Goal: Register for event/course

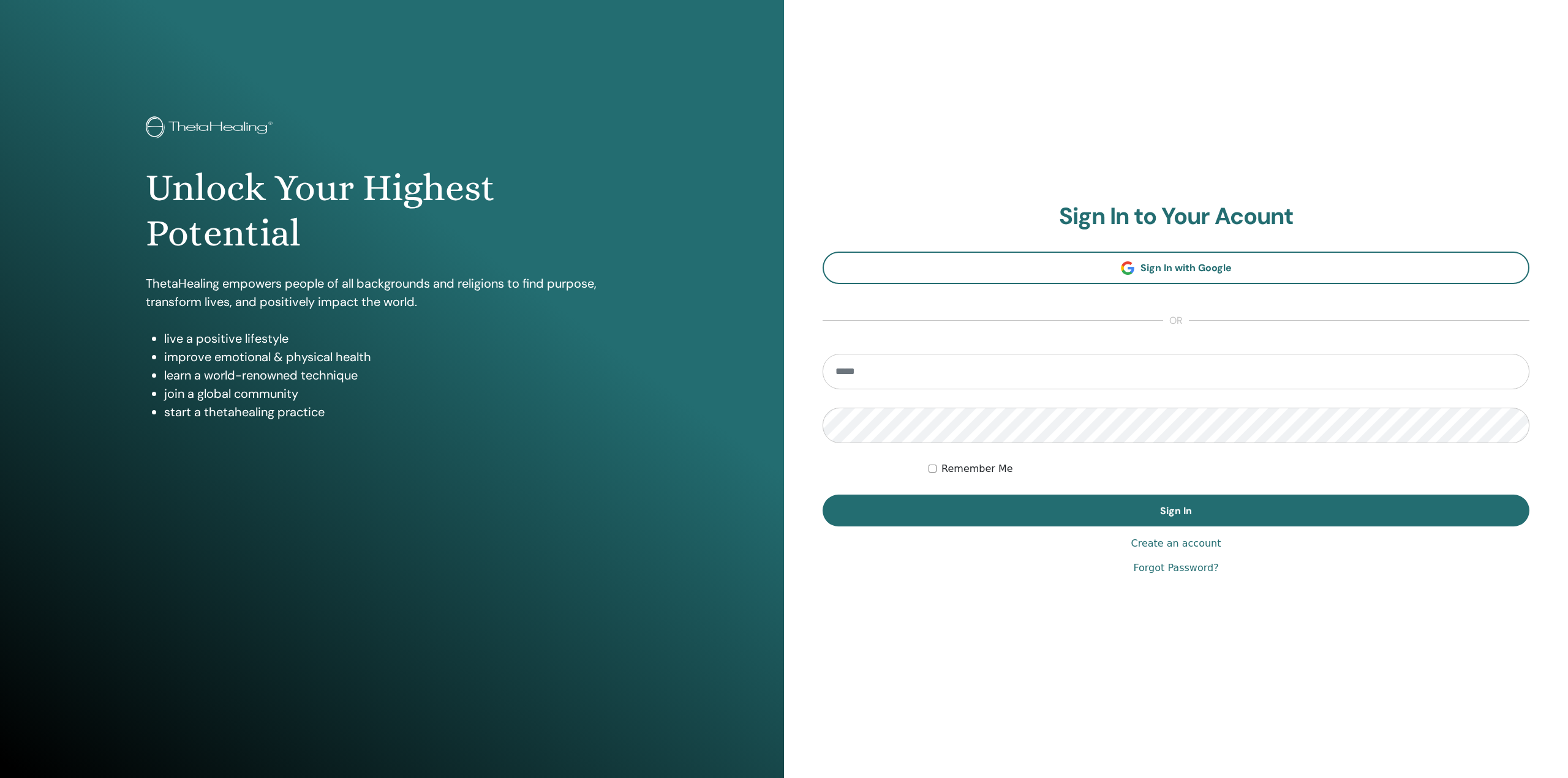
type input "**********"
click at [974, 467] on label "Remember Me" at bounding box center [977, 469] width 72 height 15
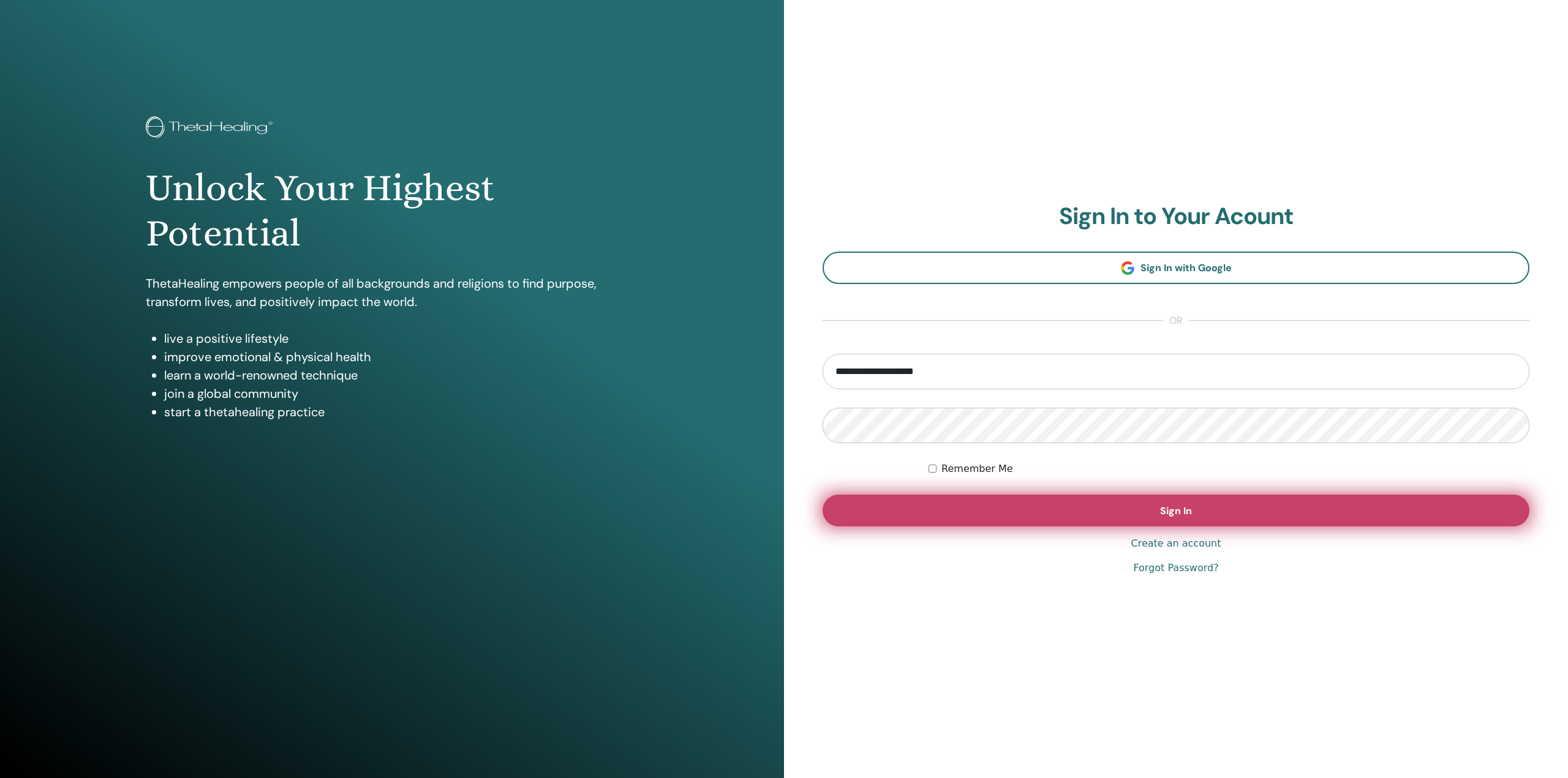
click at [1077, 508] on button "Sign In" at bounding box center [1176, 510] width 707 height 32
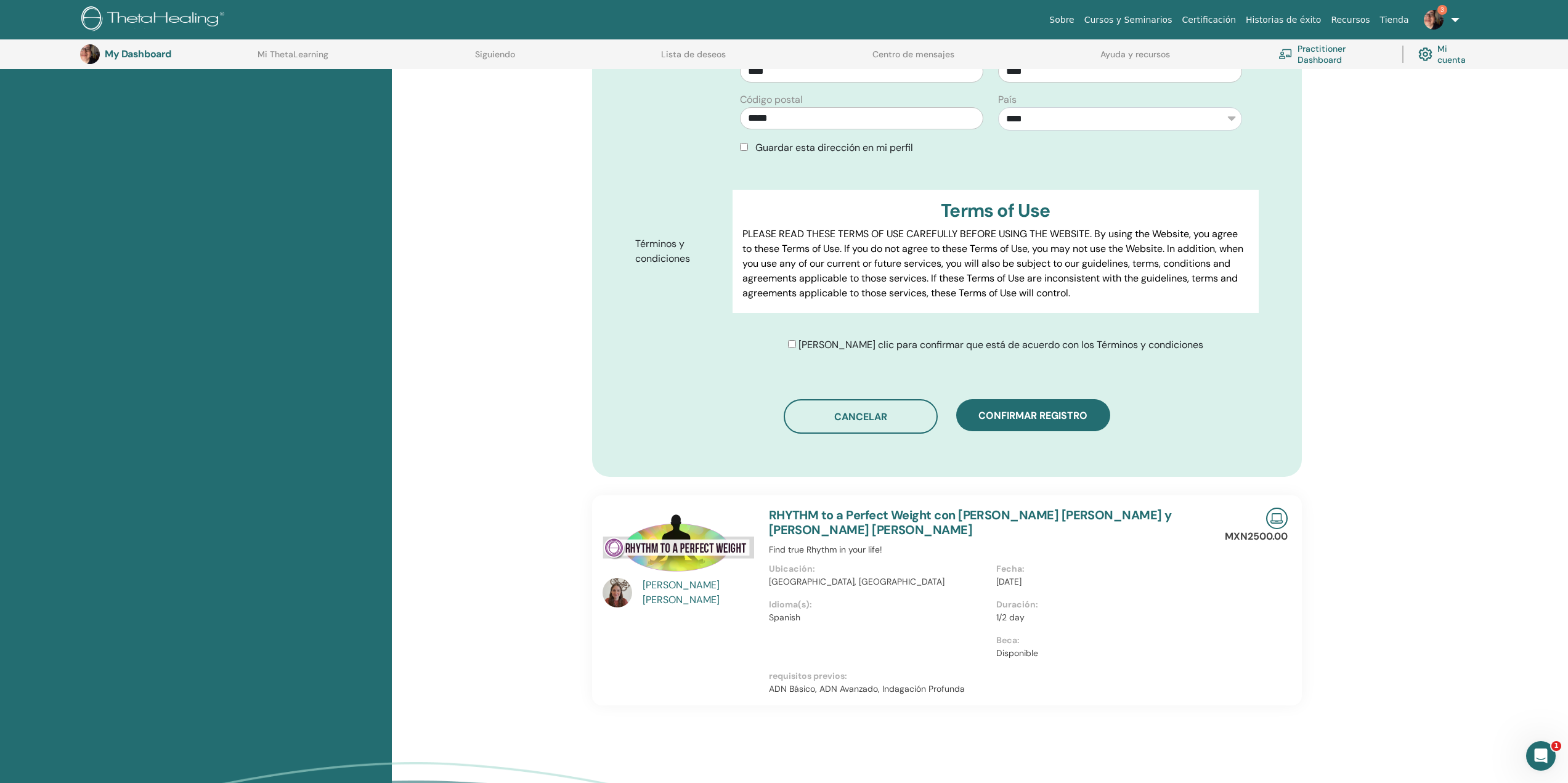
scroll to position [523, 0]
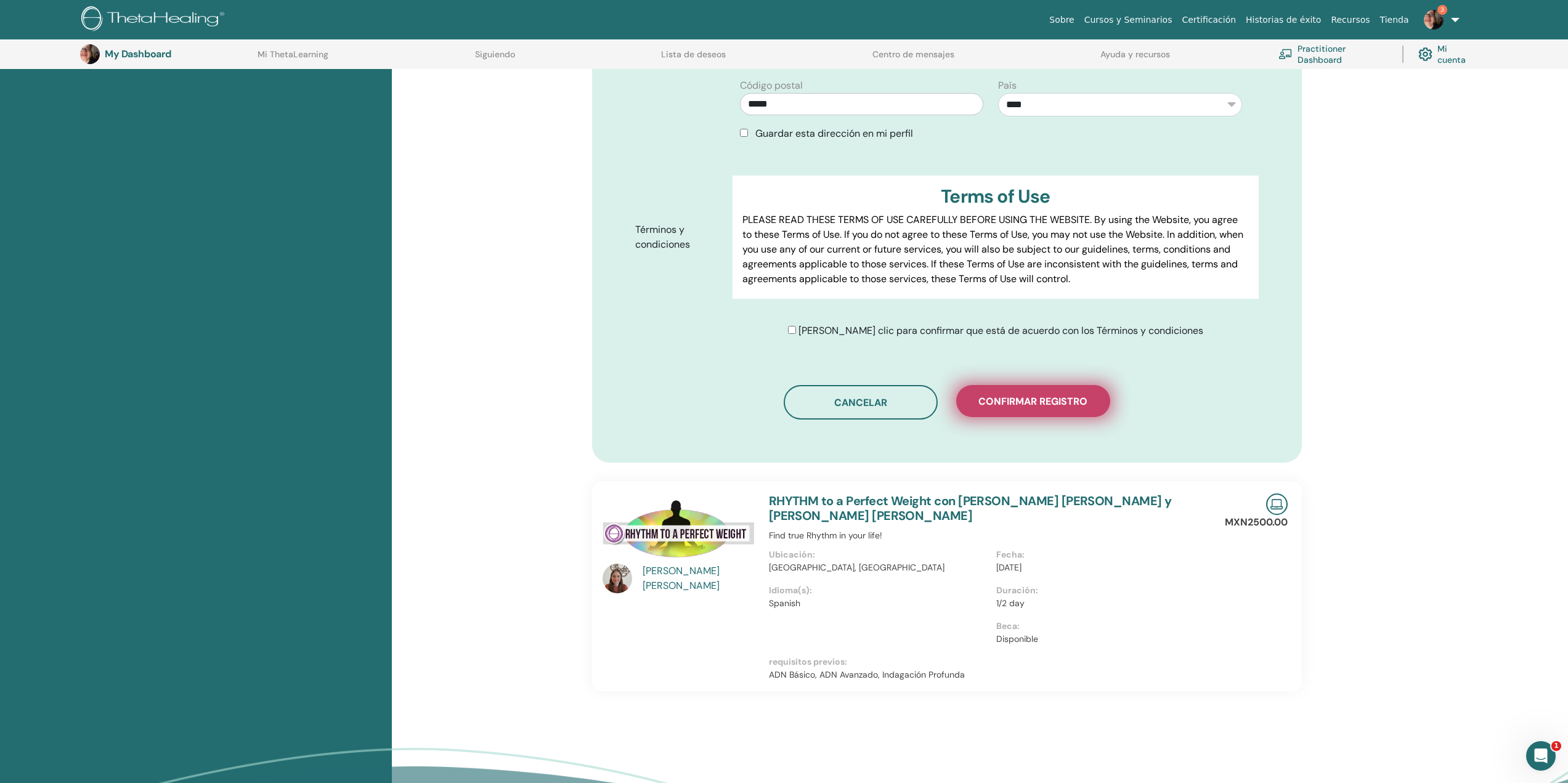
click at [1044, 400] on span "Confirmar registro" at bounding box center [1033, 401] width 109 height 13
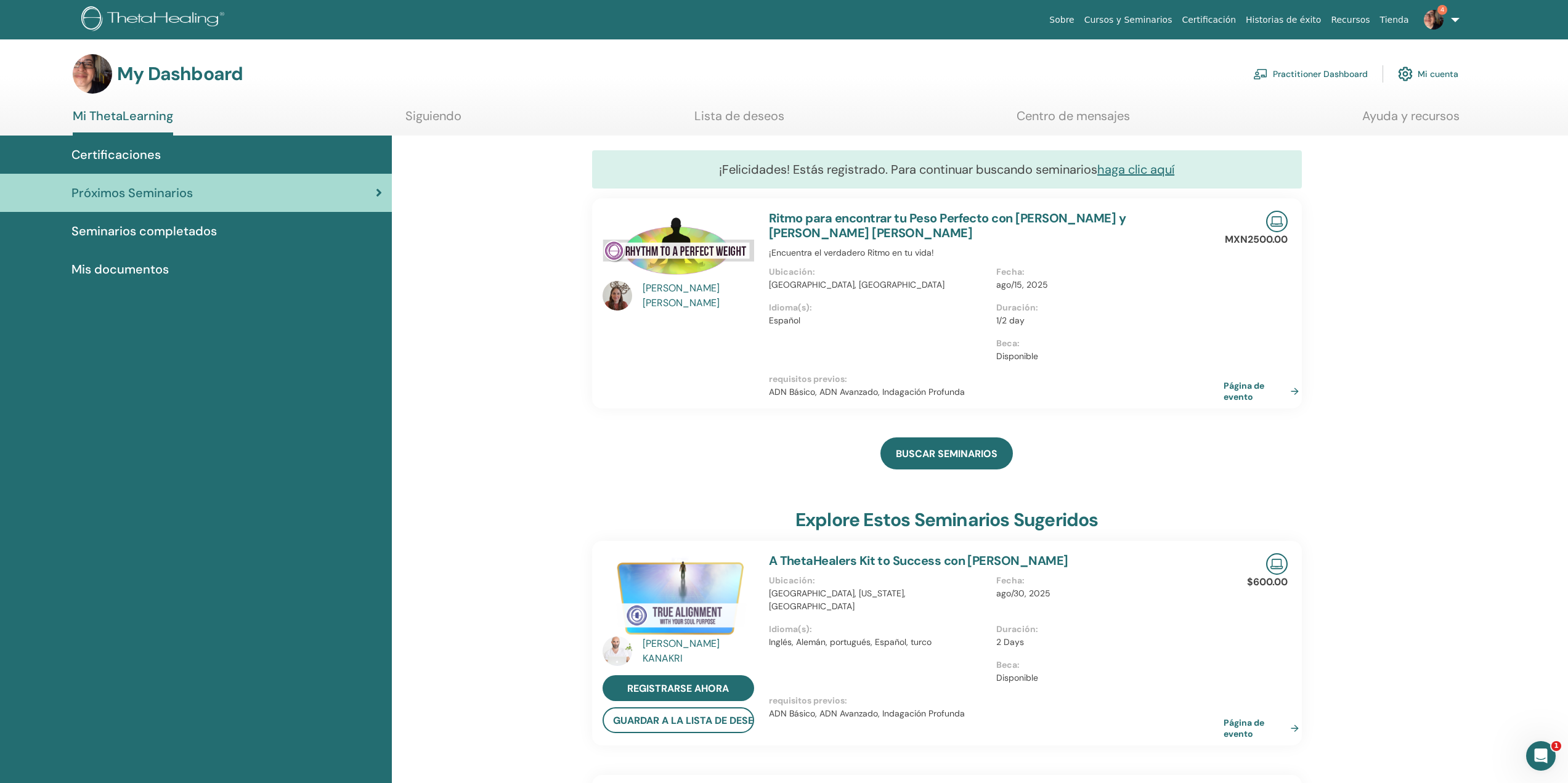
click at [425, 108] on link "Siguiendo" at bounding box center [434, 120] width 57 height 24
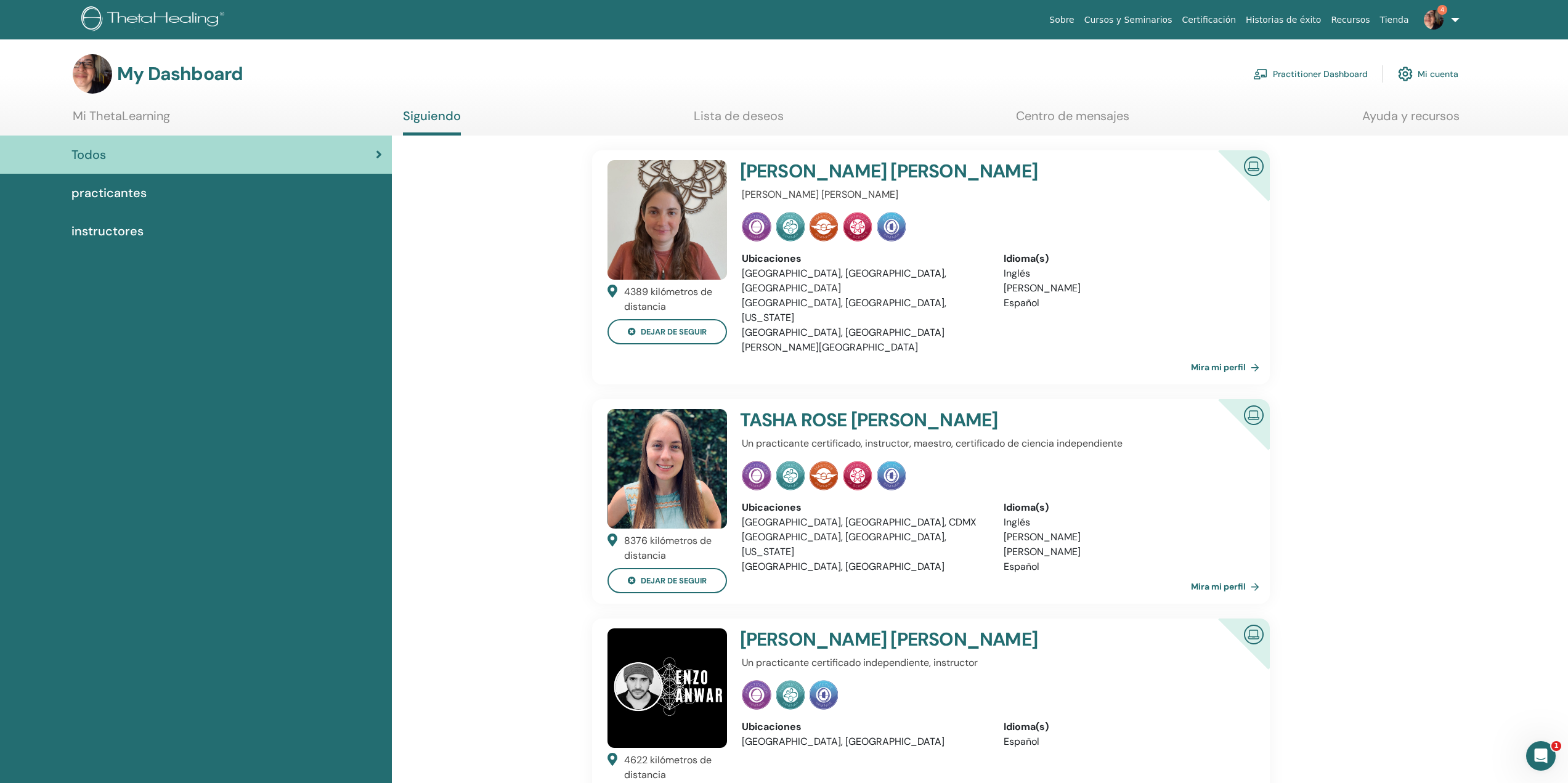
click at [759, 220] on img at bounding box center [757, 227] width 30 height 30
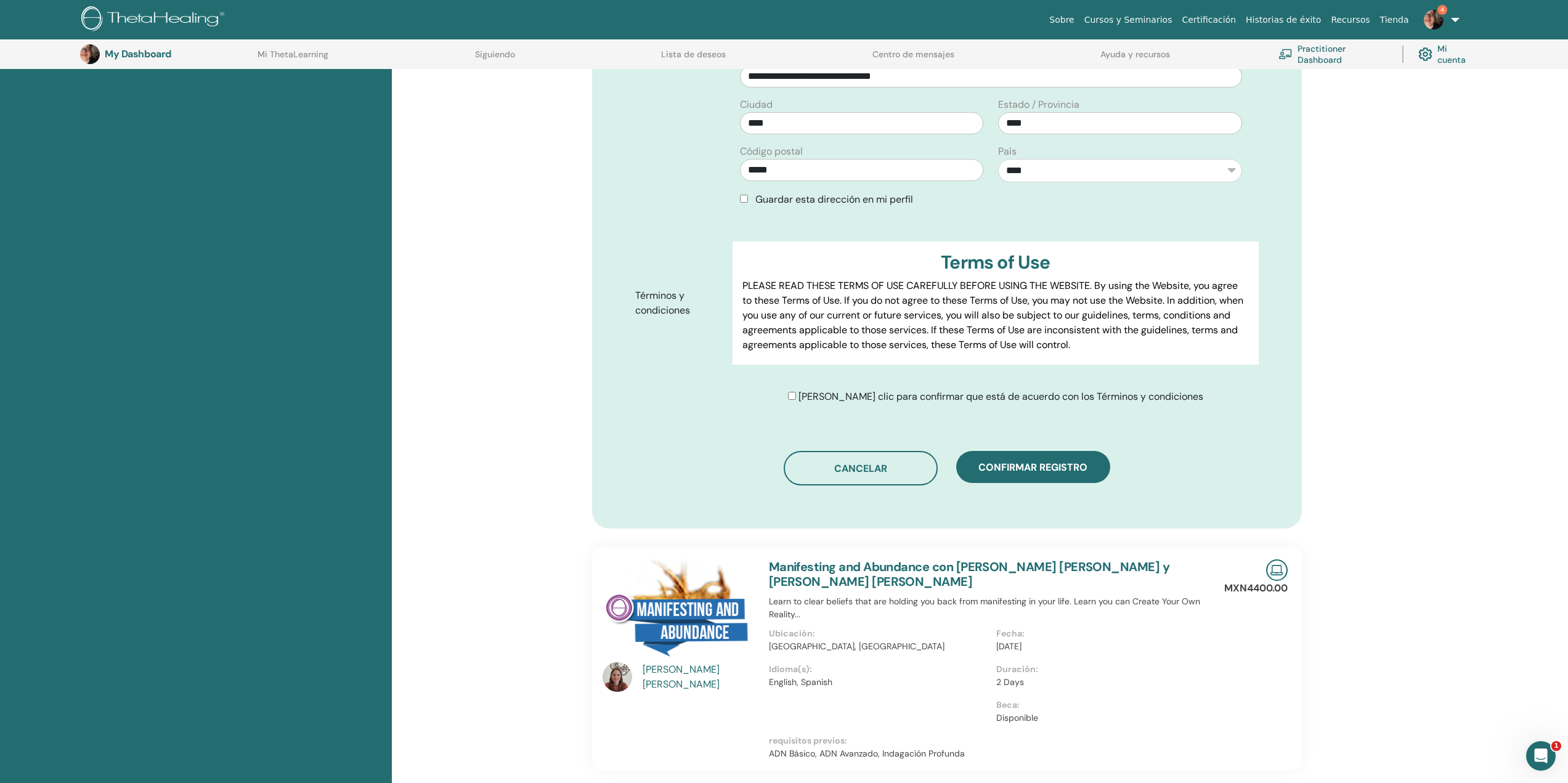
scroll to position [461, 0]
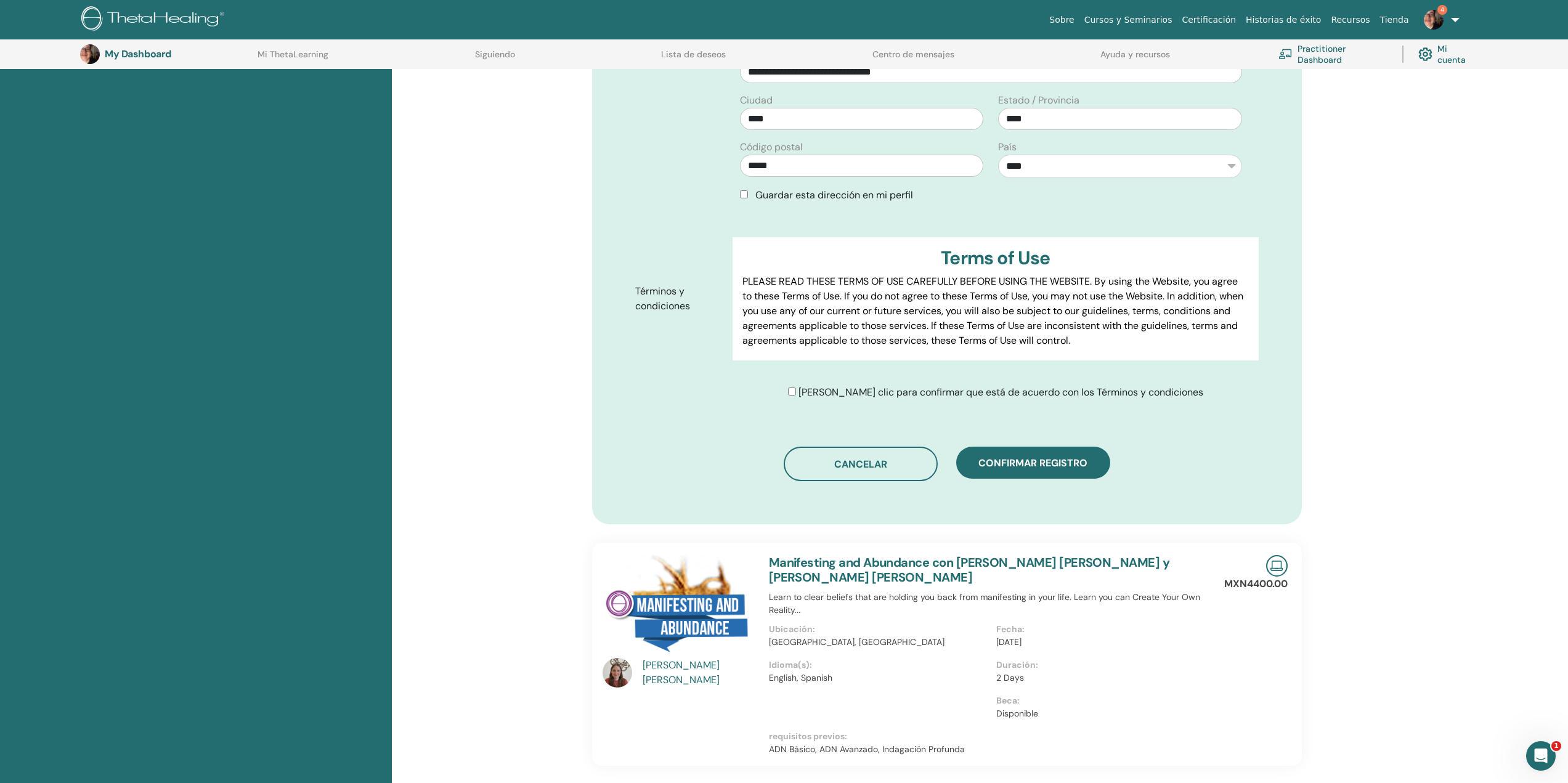
click at [821, 388] on div "Haga clic para confirmar que está de acuerdo con los Términos y condiciones" at bounding box center [995, 393] width 415 height 15
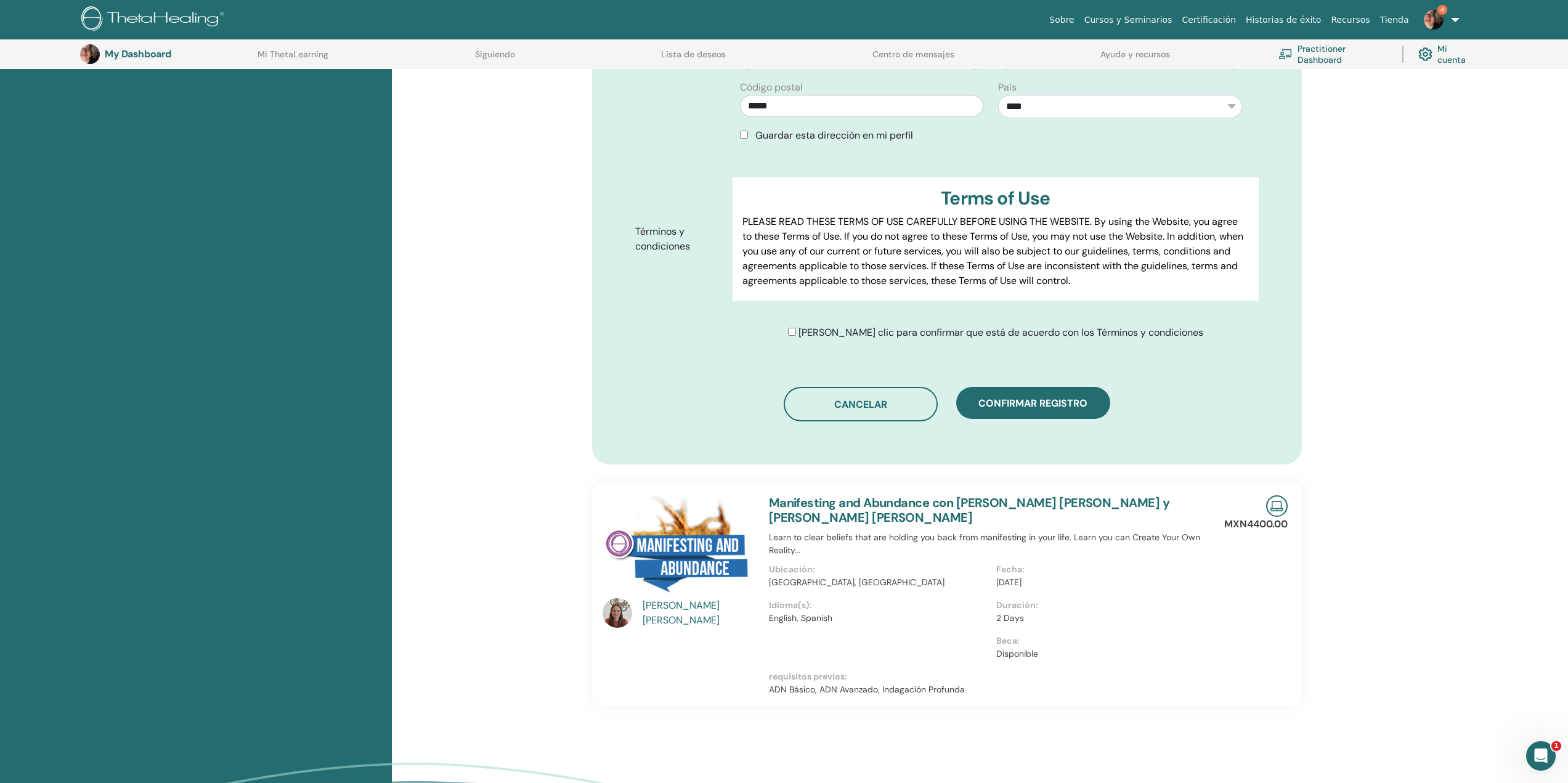
scroll to position [584, 0]
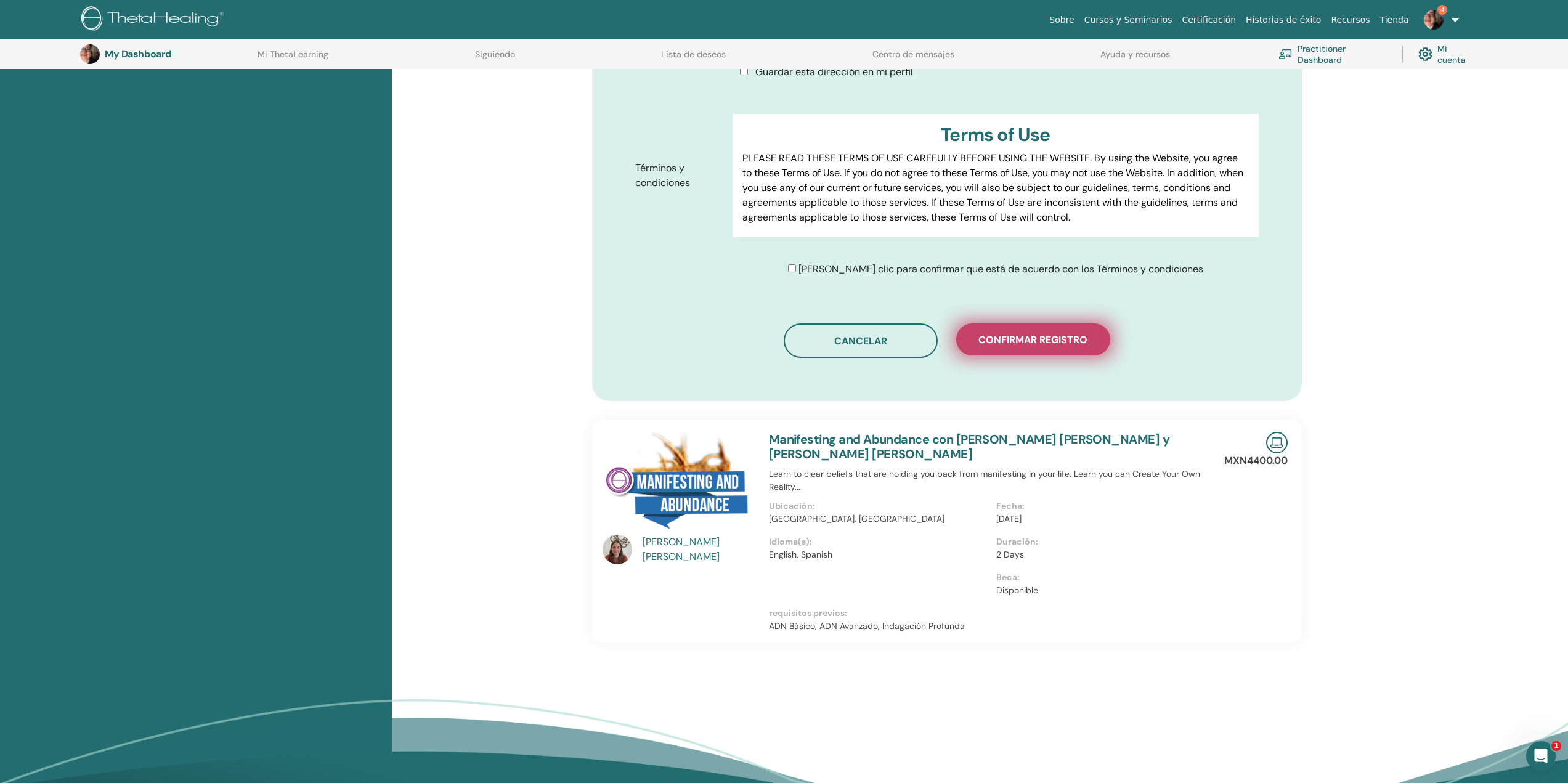
click at [1019, 341] on span "Confirmar registro" at bounding box center [1033, 340] width 109 height 13
